Goal: Find specific page/section: Find specific page/section

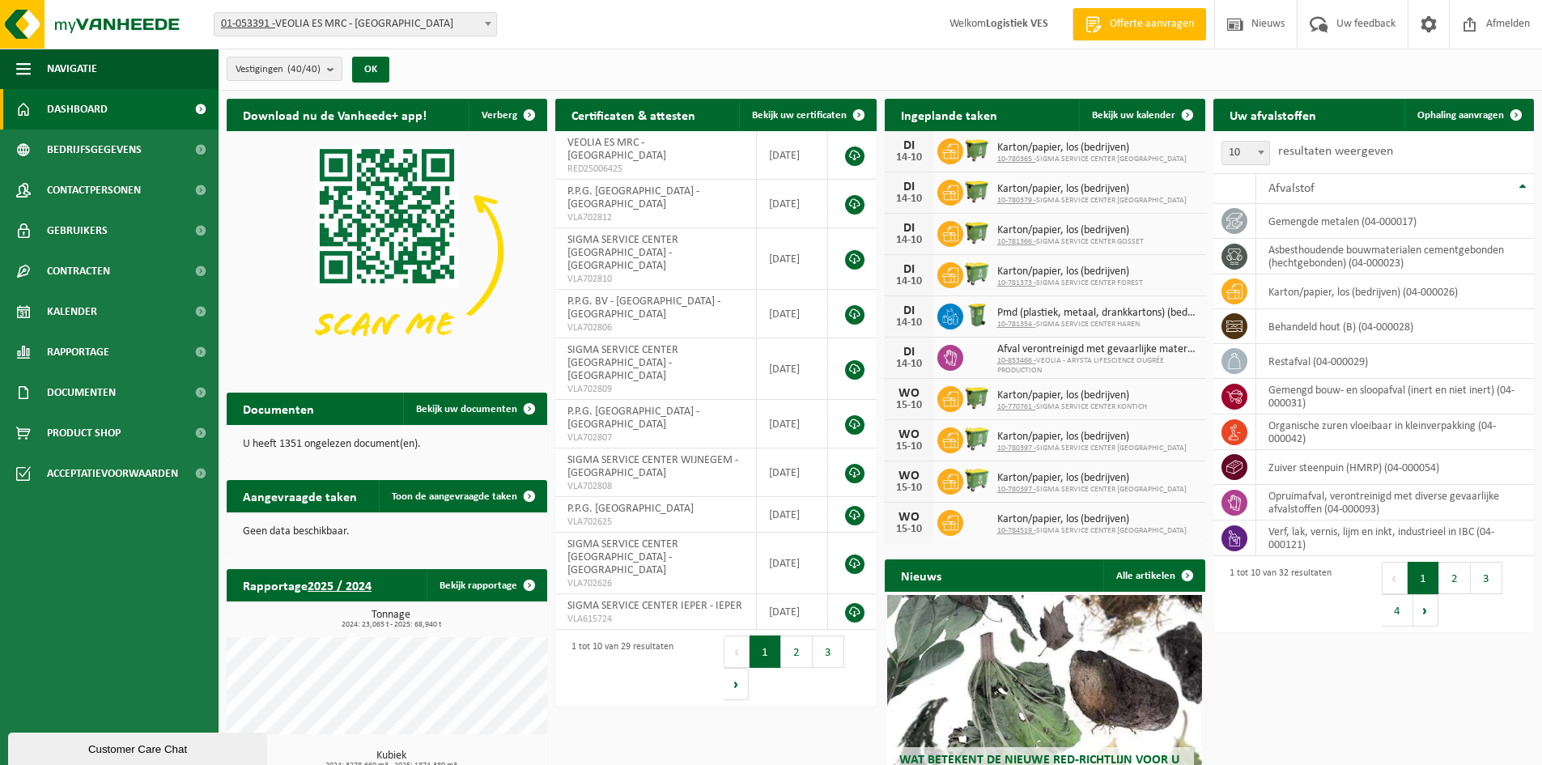
click at [367, 13] on span "01-053391 - VEOLIA ES MRC - [GEOGRAPHIC_DATA]" at bounding box center [355, 24] width 282 height 23
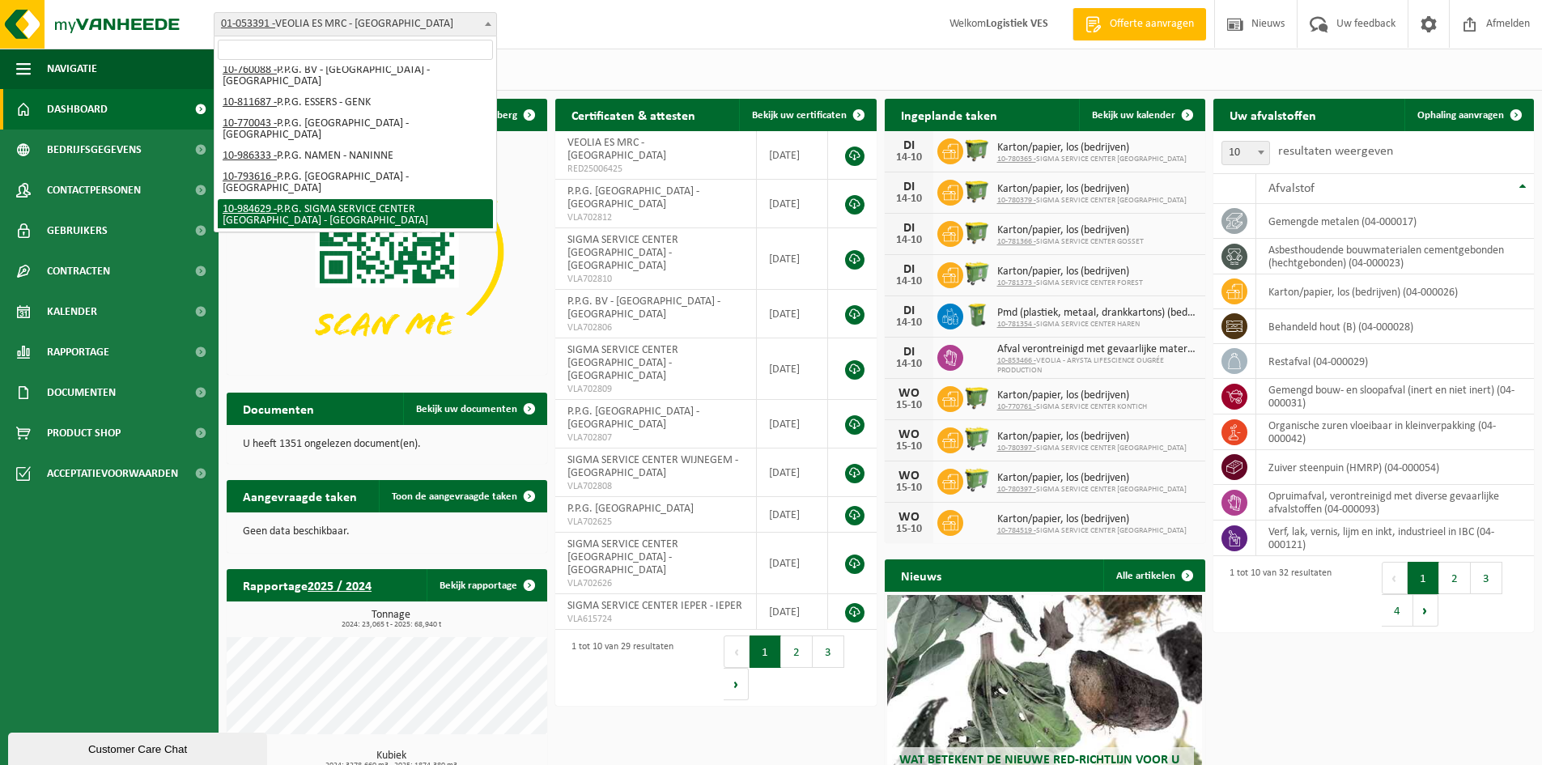
scroll to position [162, 0]
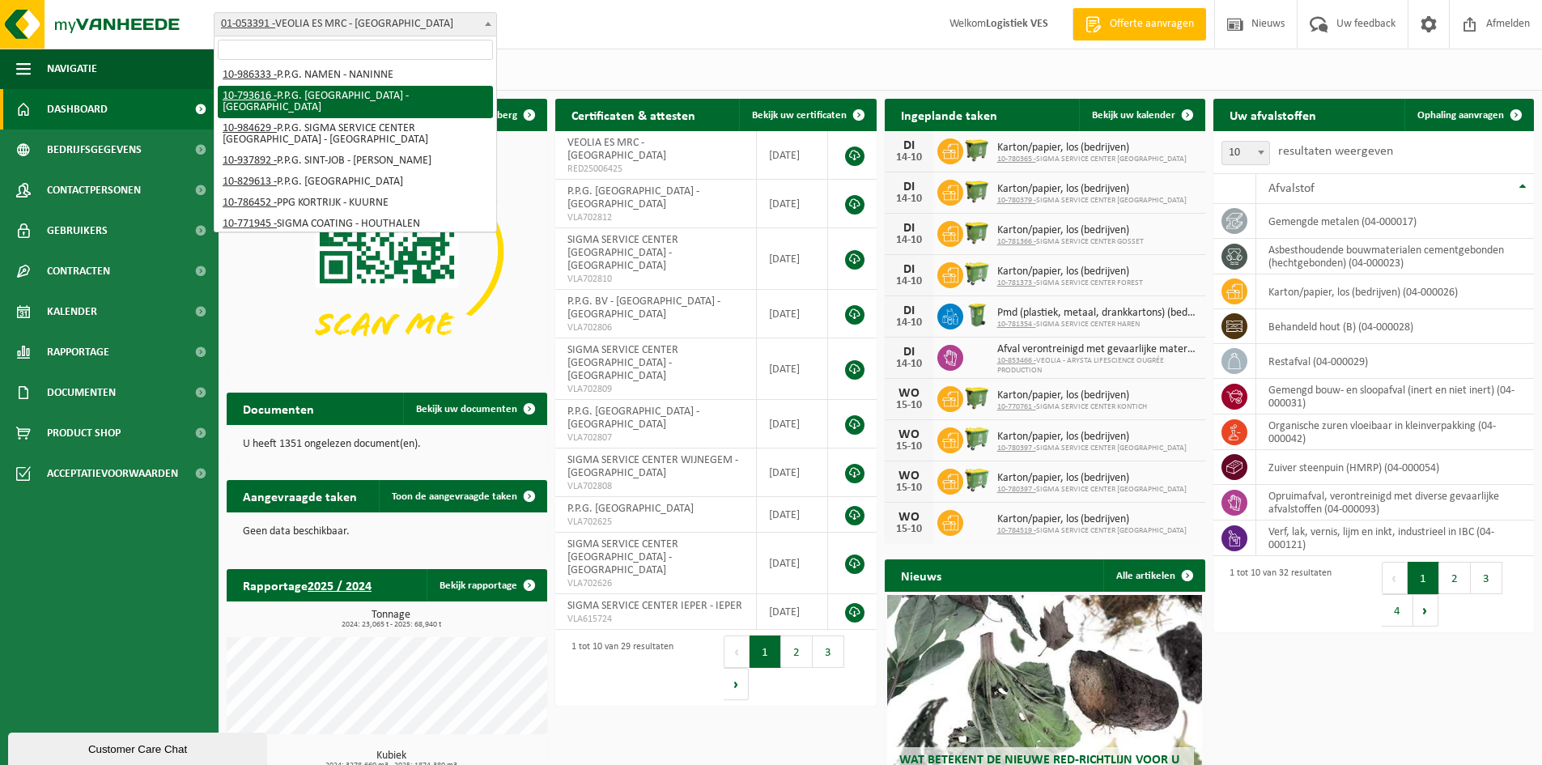
click at [362, 52] on input "search" at bounding box center [355, 50] width 275 height 20
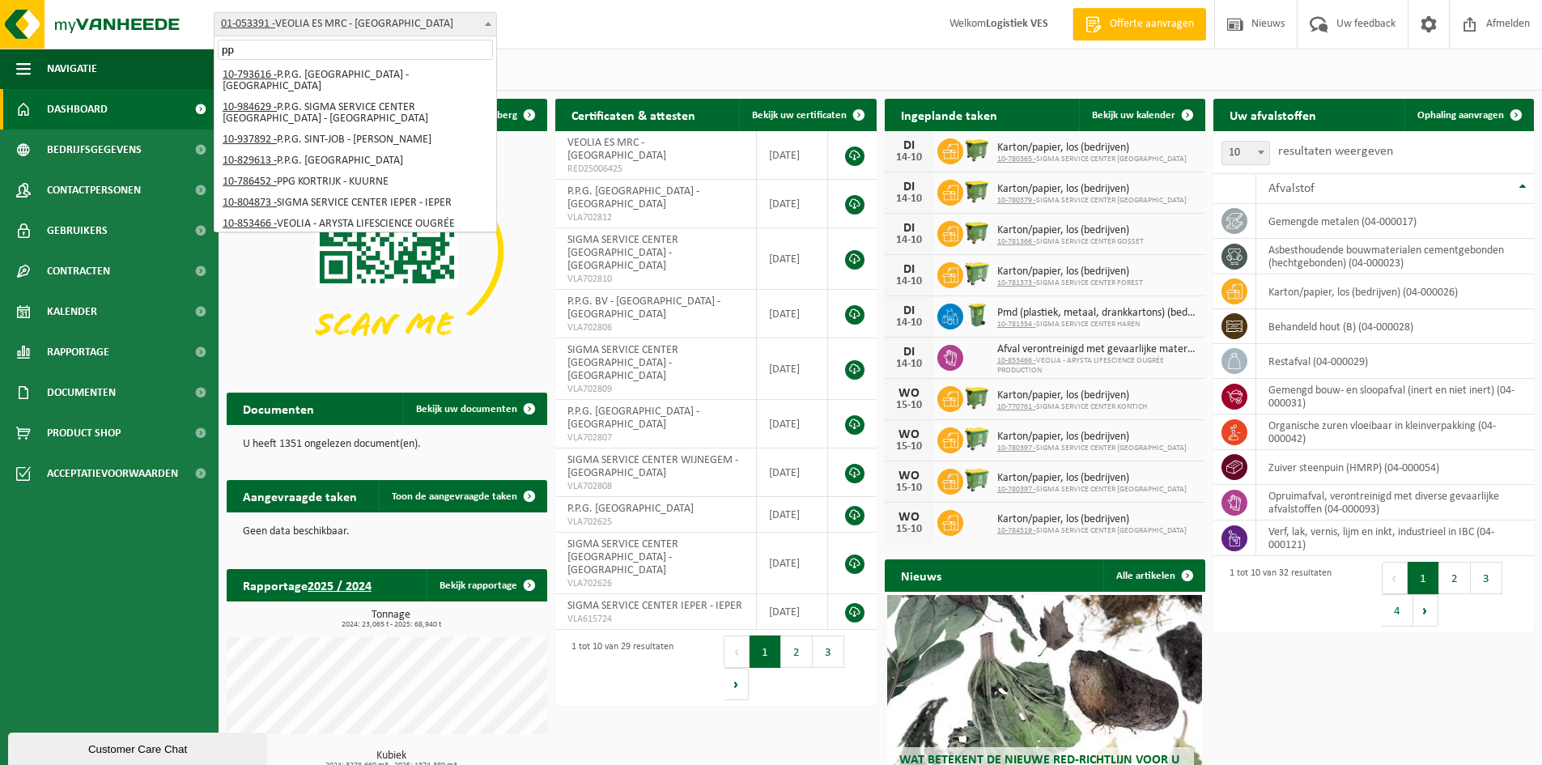
scroll to position [0, 0]
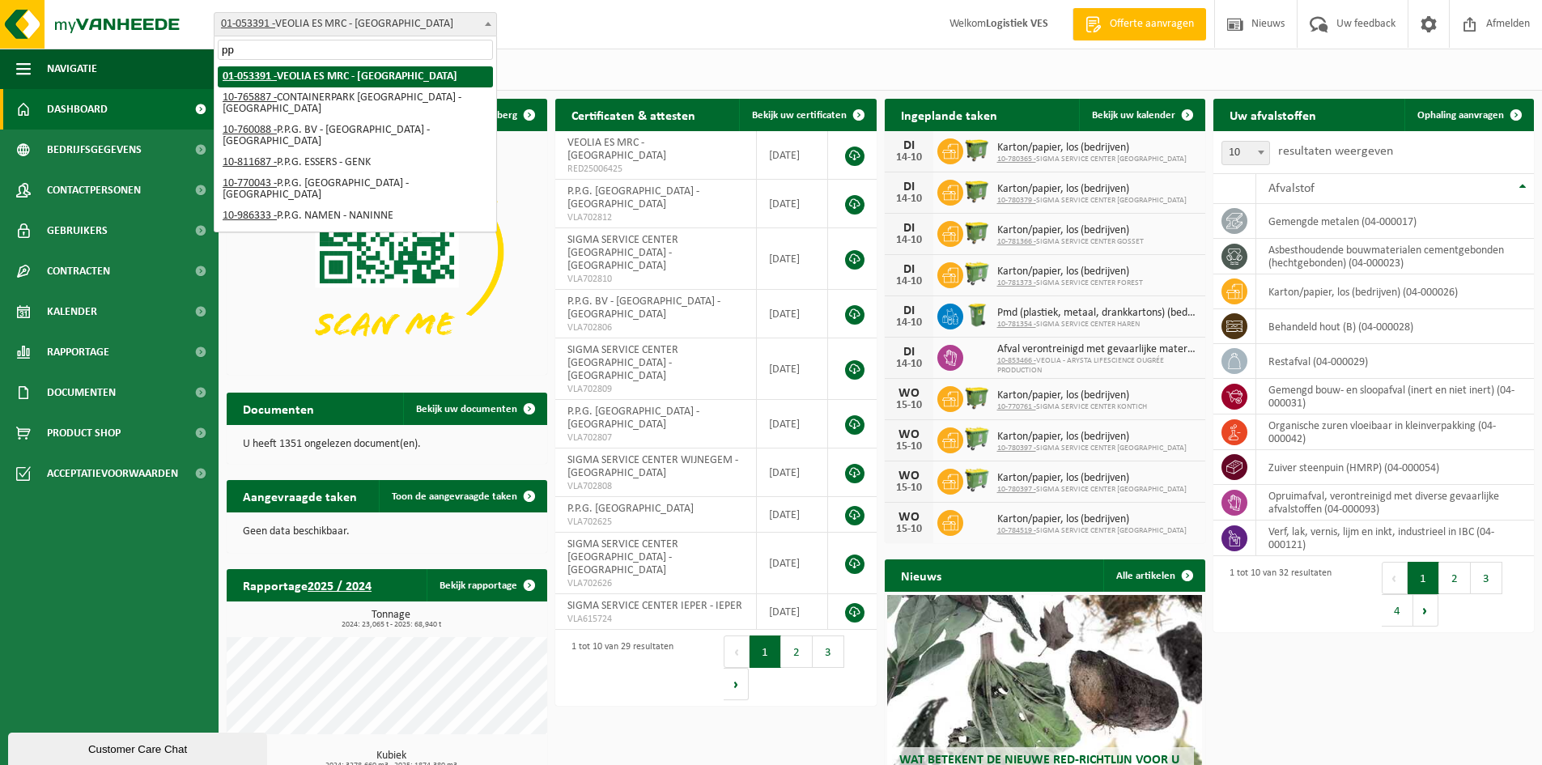
type input "ppg"
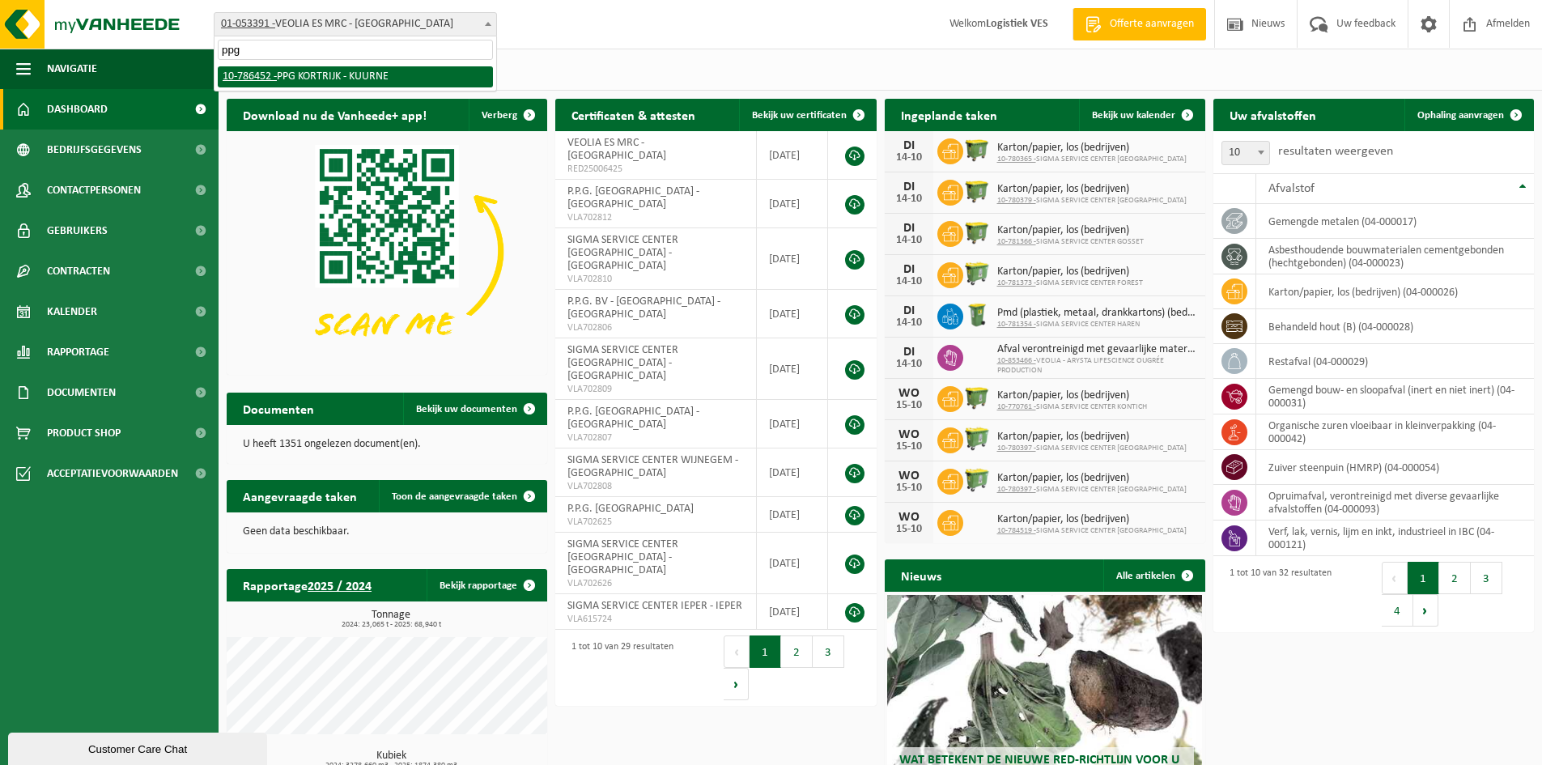
click at [380, 53] on input "ppg" at bounding box center [355, 50] width 275 height 20
drag, startPoint x: 380, startPoint y: 53, endPoint x: 191, endPoint y: 52, distance: 189.4
click at [191, 52] on body "Vestiging: 01-053391 - VEOLIA ES MRC - [GEOGRAPHIC_DATA] 10-765887 - CONTAINERP…" at bounding box center [771, 445] width 1542 height 891
type input "deurn"
select select "10542"
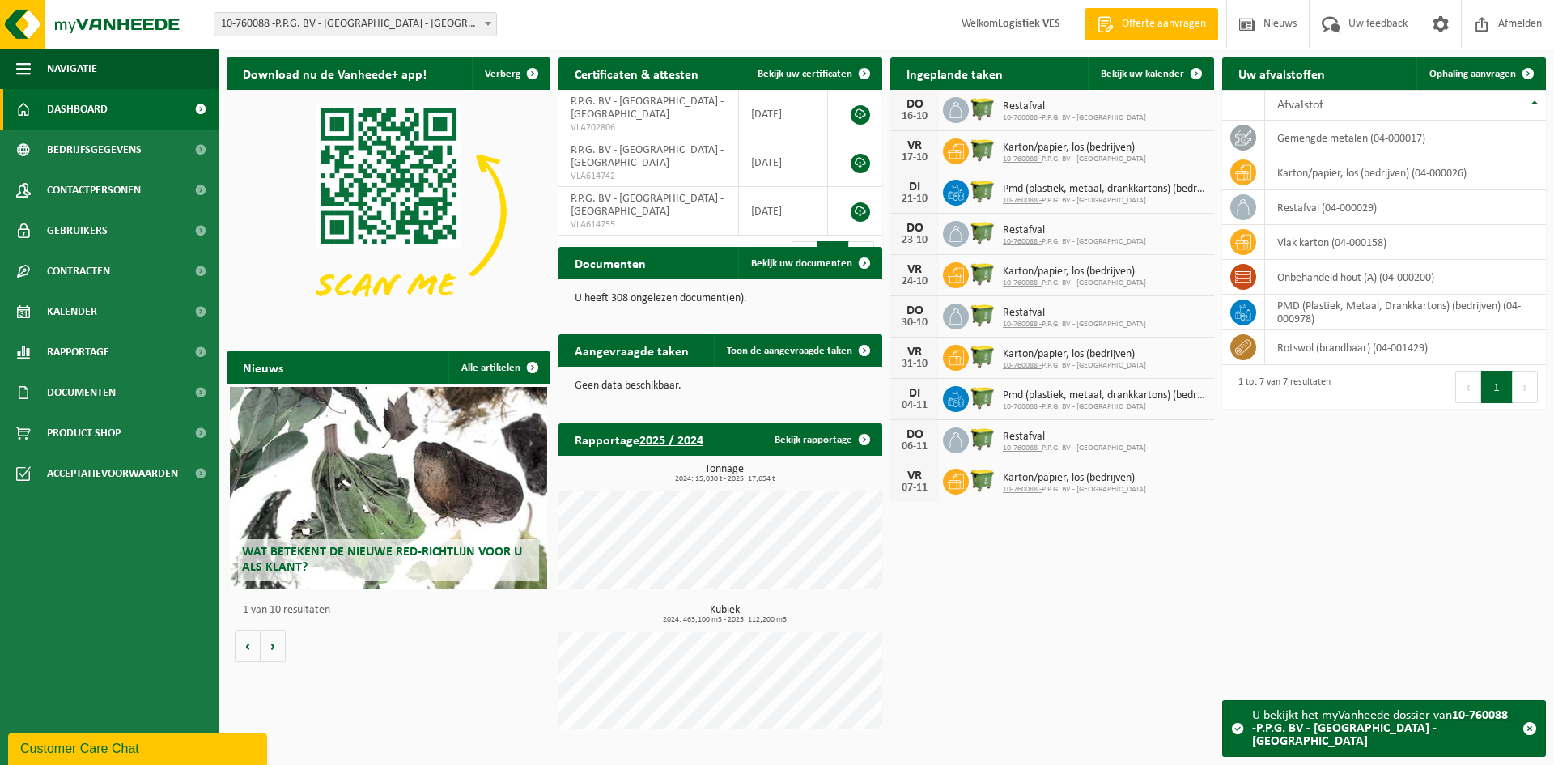
click at [1301, 486] on div "Download nu de Vanheede+ app! Verberg Certificaten & attesten Bekijk uw certifi…" at bounding box center [886, 397] width 1327 height 696
click at [1279, 509] on div "Download nu de Vanheede+ app! Verberg Certificaten & attesten Bekijk uw certifi…" at bounding box center [886, 397] width 1327 height 696
click at [1284, 499] on div "Download nu de Vanheede+ app! Verberg Certificaten & attesten Bekijk uw certifi…" at bounding box center [886, 397] width 1327 height 696
